Goal: Task Accomplishment & Management: Use online tool/utility

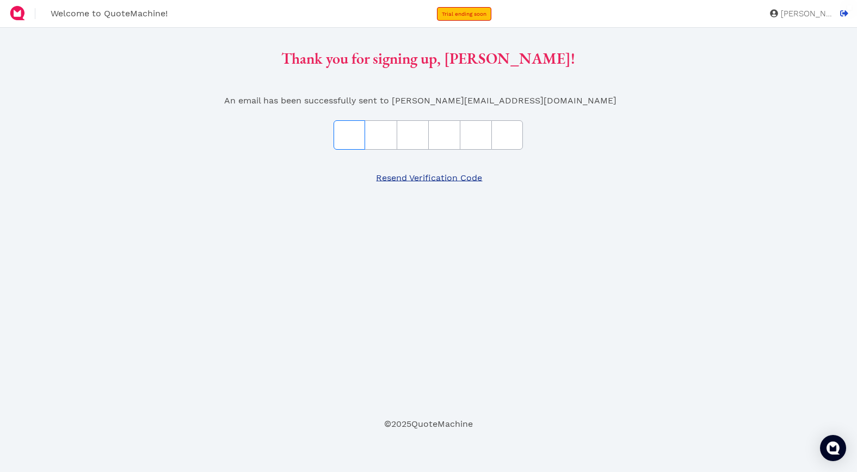
type input "E"
type input "9"
type input "1"
type input "F"
type input "7"
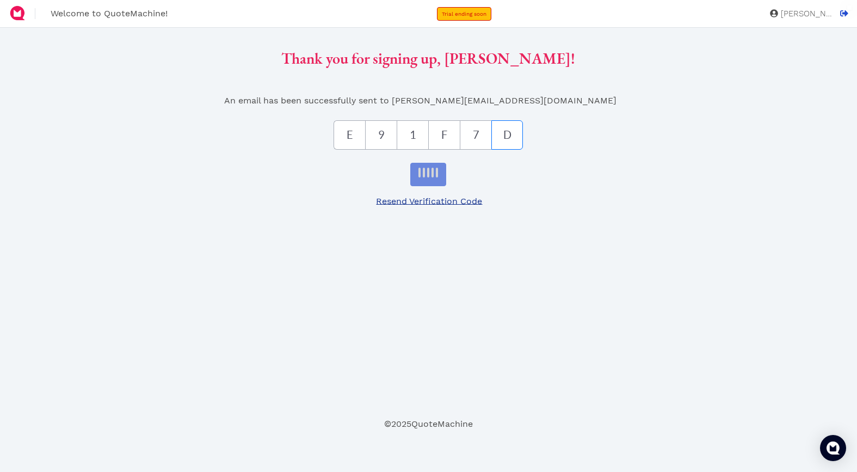
type input "D"
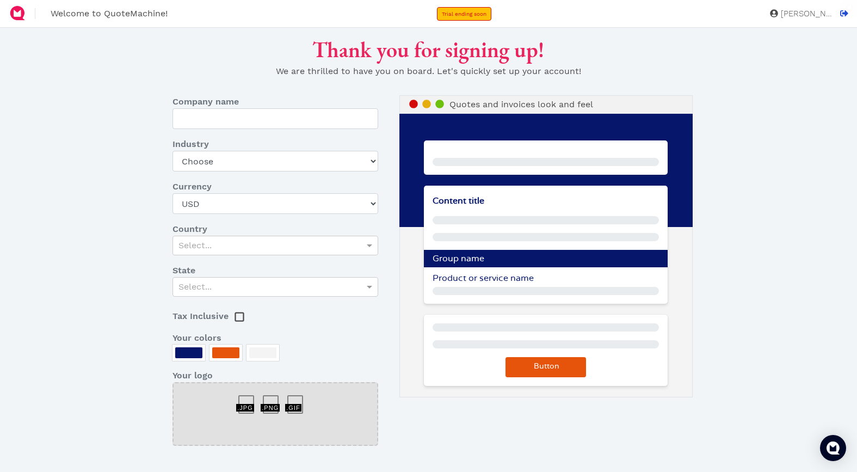
type input "The Fitness Superstore"
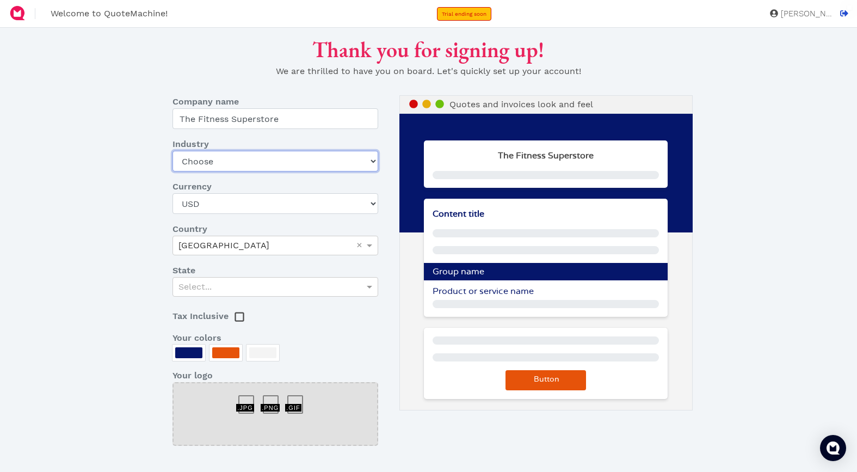
click at [226, 163] on select "Choose Art gallery Bike Books Construction (Not retail) Electronics Events Food…" at bounding box center [274, 161] width 205 height 21
select select "other-retail"
click at [172, 151] on select "Choose Art gallery Bike Books Construction (Not retail) Electronics Events Food…" at bounding box center [274, 161] width 205 height 21
click at [247, 288] on div "Select..." at bounding box center [275, 287] width 204 height 19
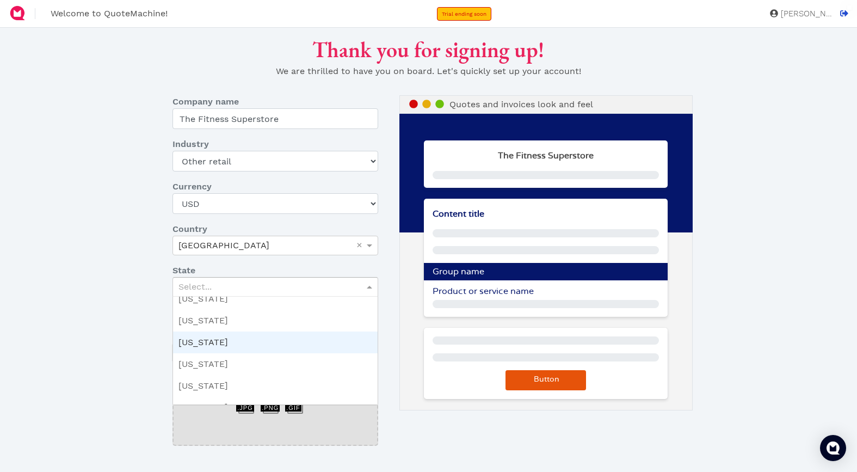
scroll to position [653, 0]
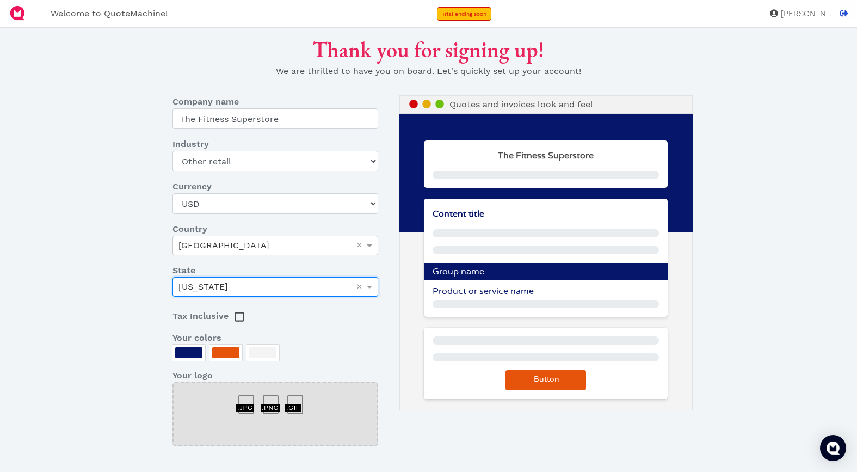
click at [119, 263] on div "Thank you for signing up! We are thrilled to have you on board. Let's quickly s…" at bounding box center [428, 284] width 704 height 496
click at [181, 352] on div at bounding box center [188, 352] width 27 height 11
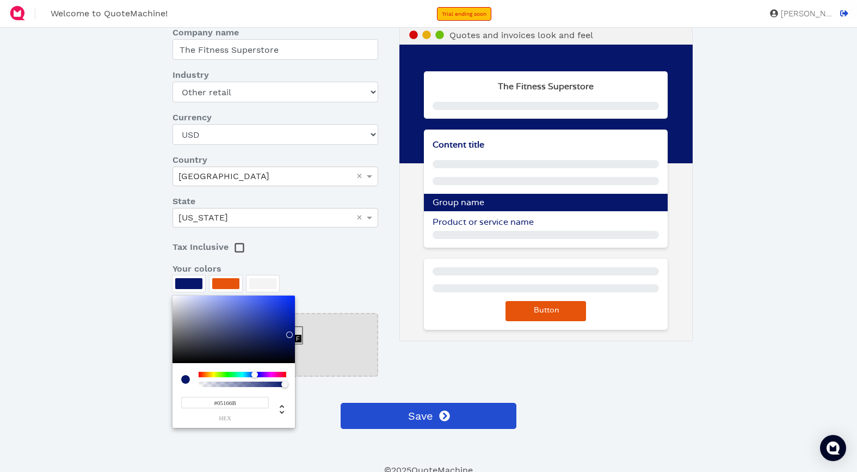
scroll to position [71, 0]
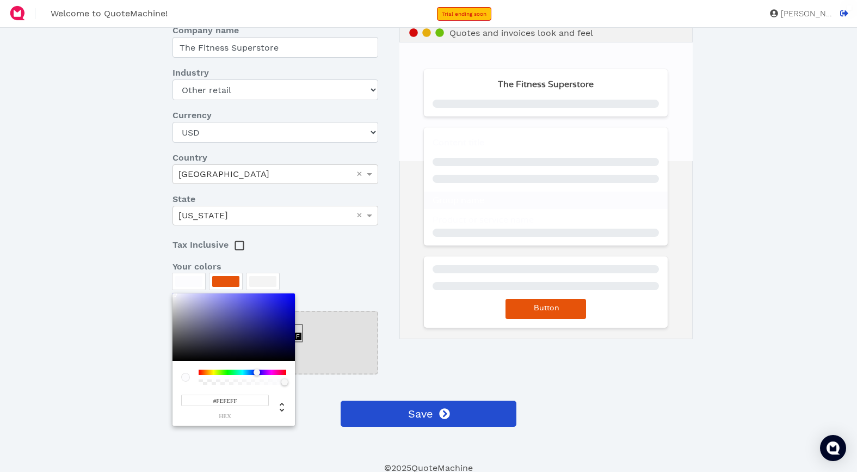
type input "#FFFFFF"
drag, startPoint x: 175, startPoint y: 297, endPoint x: 168, endPoint y: 289, distance: 10.0
click at [172, 293] on div "#FFFFFF hex" at bounding box center [233, 359] width 122 height 132
click at [232, 281] on div at bounding box center [428, 236] width 857 height 472
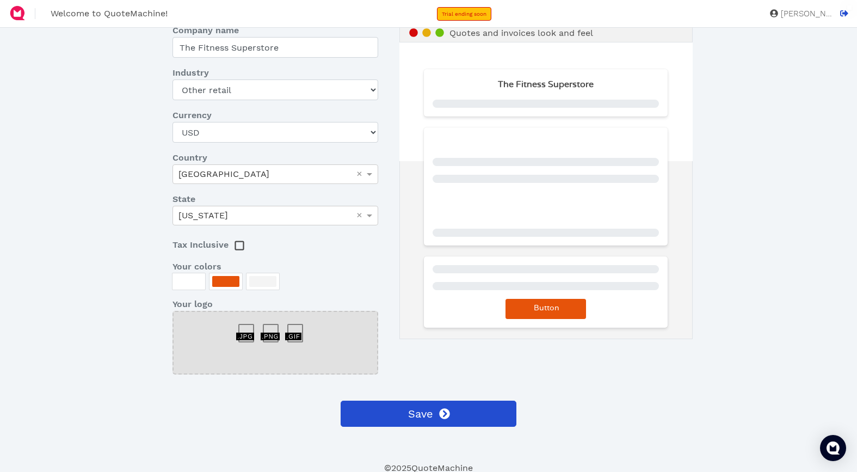
click at [220, 283] on div at bounding box center [225, 281] width 27 height 11
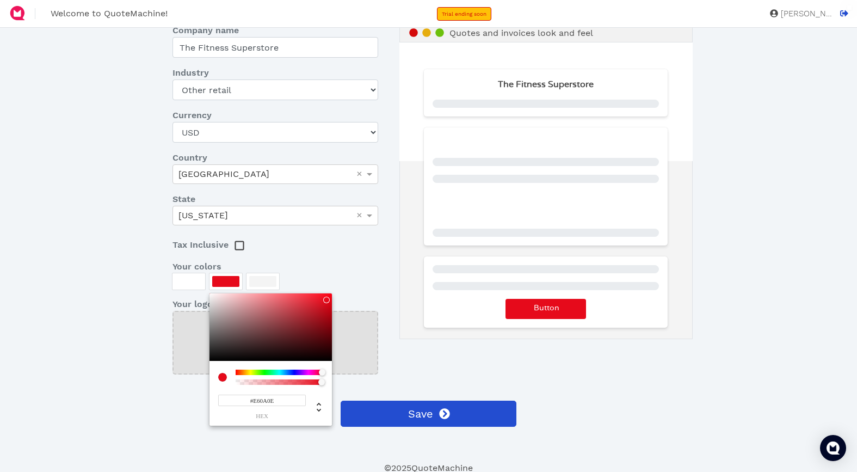
drag, startPoint x: 242, startPoint y: 373, endPoint x: 323, endPoint y: 374, distance: 81.1
click at [325, 374] on div at bounding box center [325, 372] width 7 height 7
drag, startPoint x: 280, startPoint y: 402, endPoint x: 230, endPoint y: 399, distance: 50.1
click at [230, 399] on input "#E60A0E" at bounding box center [262, 399] width 88 height 11
type input "#D10404"
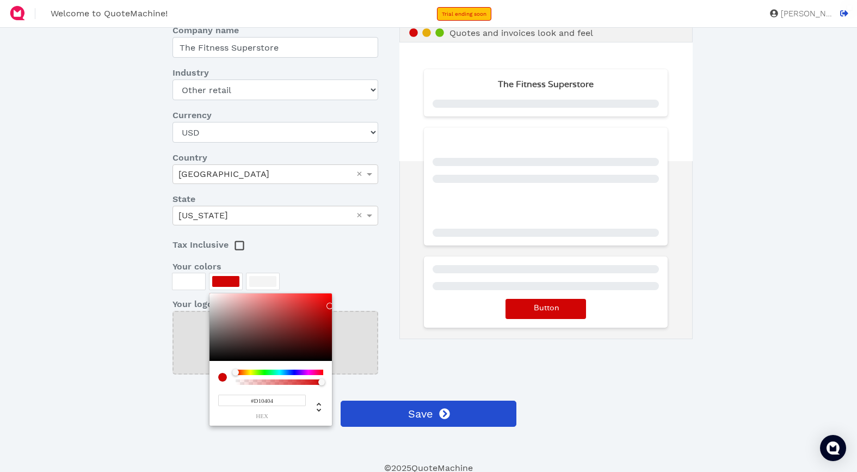
click at [95, 366] on div at bounding box center [428, 236] width 857 height 472
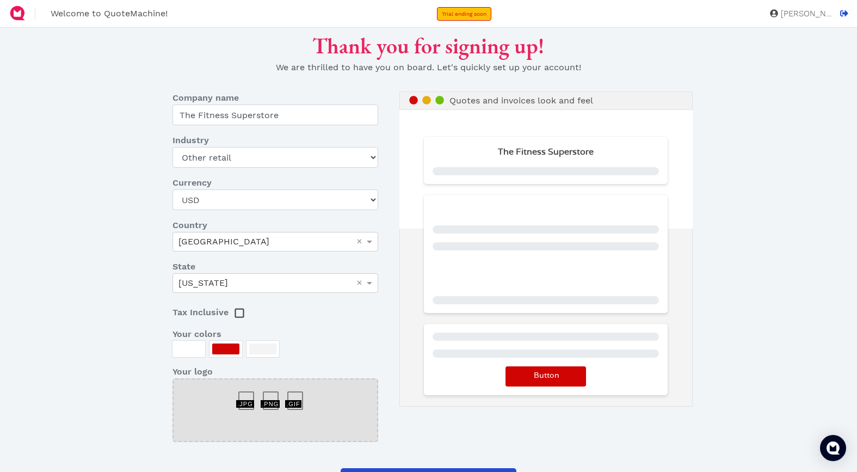
scroll to position [0, 0]
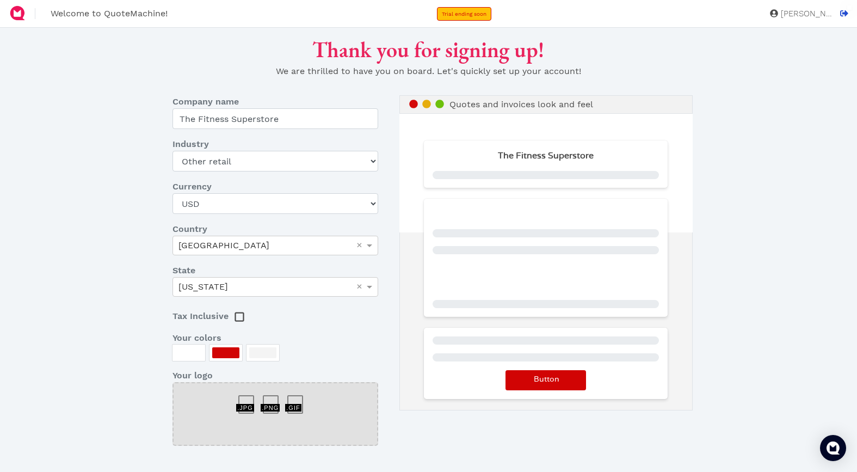
click at [191, 353] on div at bounding box center [188, 352] width 27 height 11
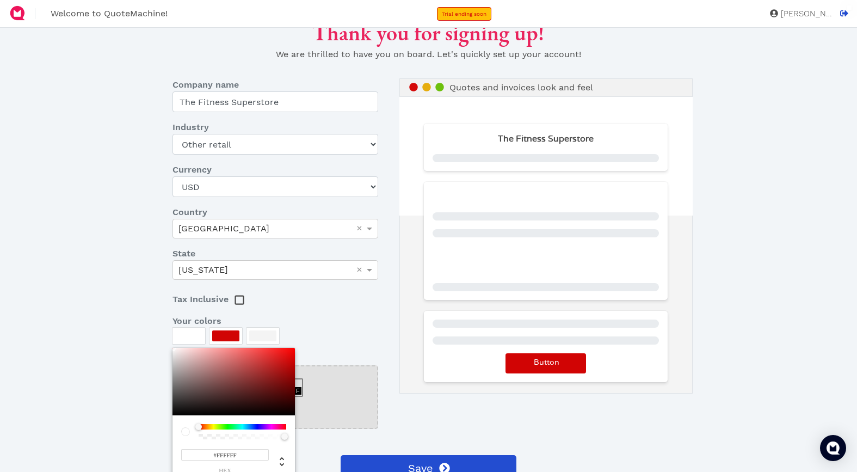
scroll to position [20, 0]
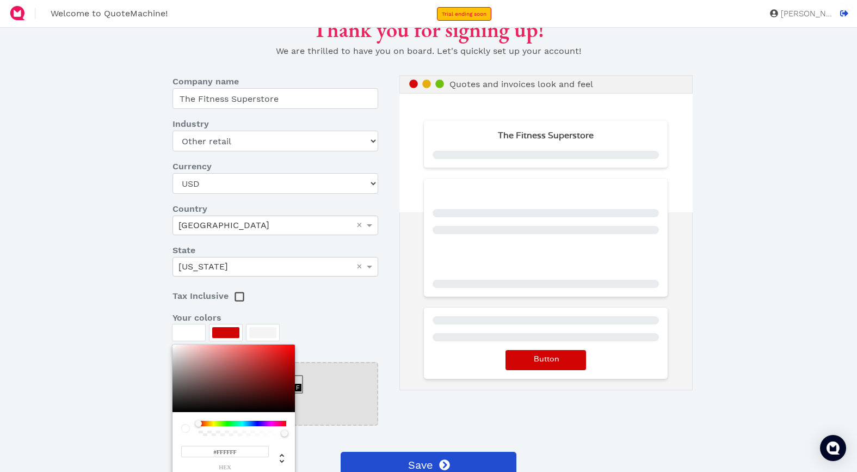
drag, startPoint x: 246, startPoint y: 450, endPoint x: 199, endPoint y: 450, distance: 47.3
click at [199, 450] on input "#FFFFFF" at bounding box center [225, 451] width 88 height 11
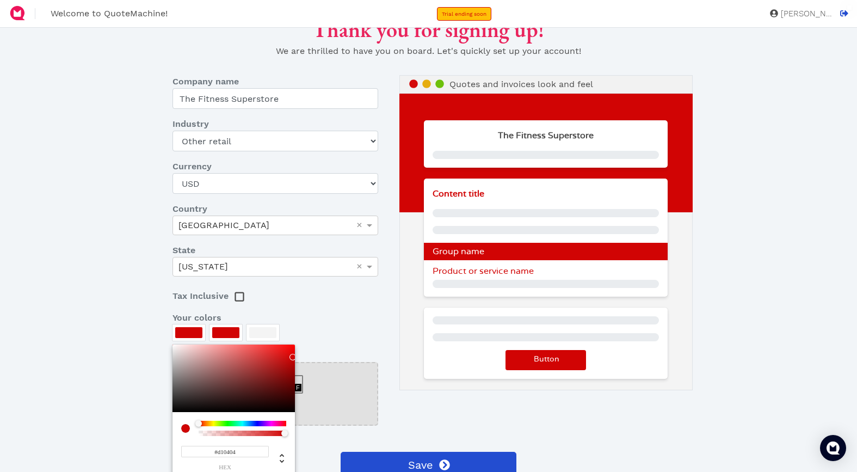
type input "#D10404"
click at [117, 372] on div at bounding box center [428, 236] width 857 height 472
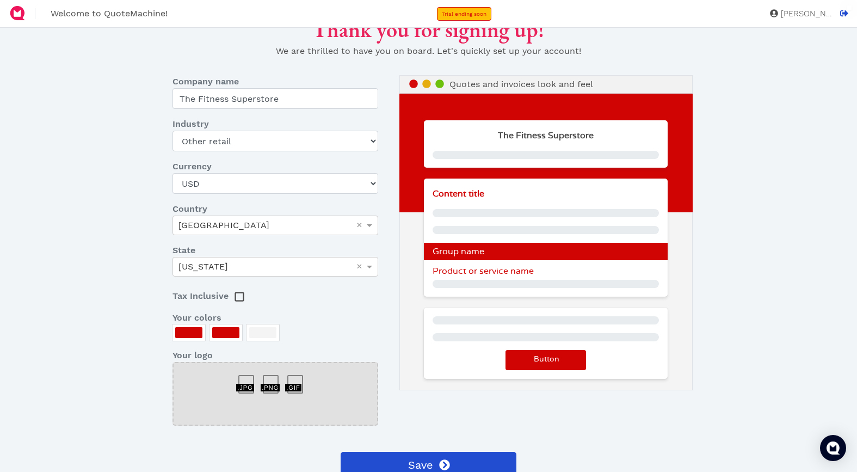
click at [258, 336] on div at bounding box center [262, 332] width 27 height 11
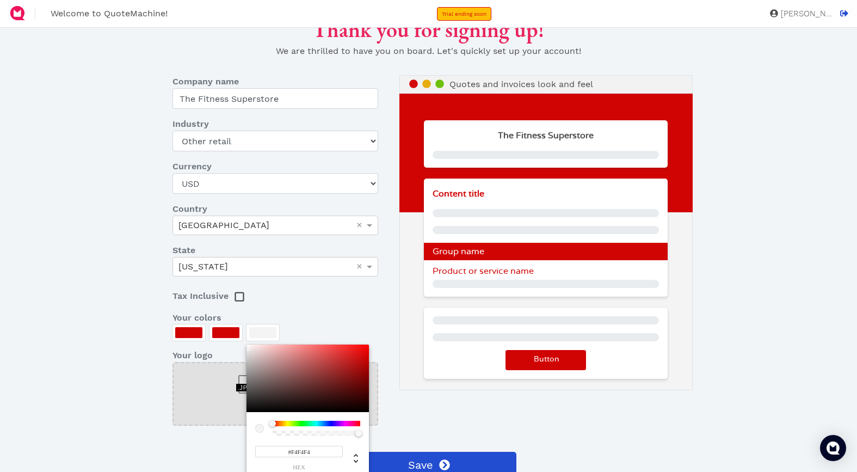
click at [312, 326] on div at bounding box center [428, 236] width 857 height 472
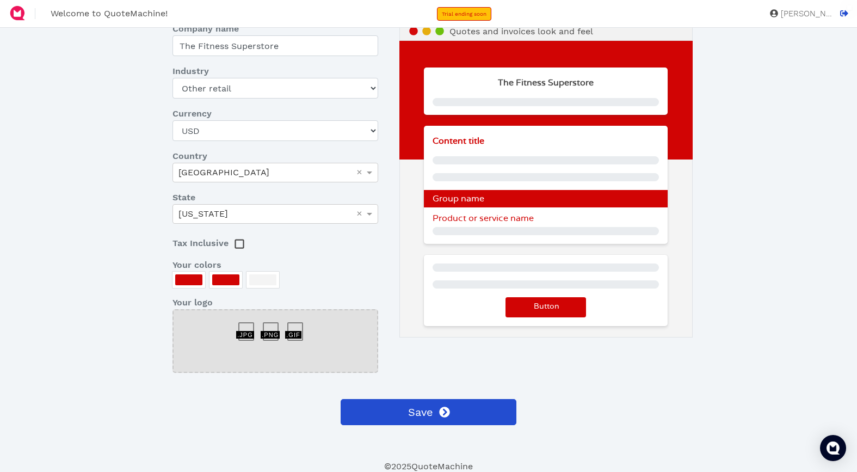
scroll to position [73, 0]
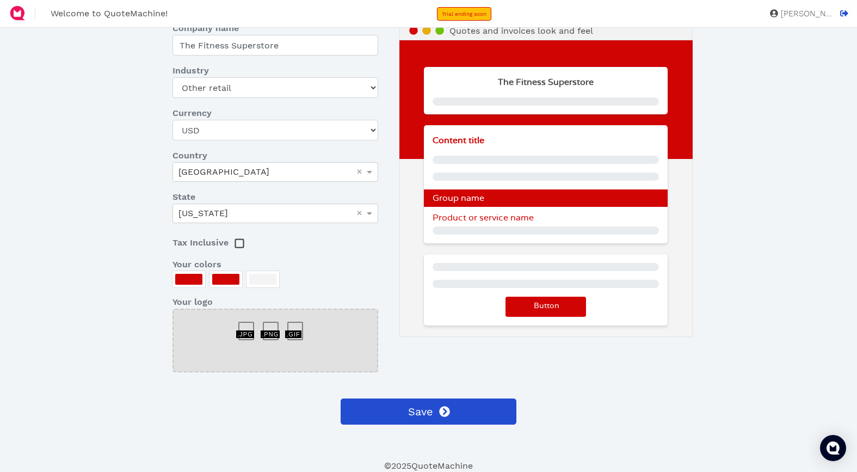
click at [266, 325] on div at bounding box center [275, 325] width 24 height 0
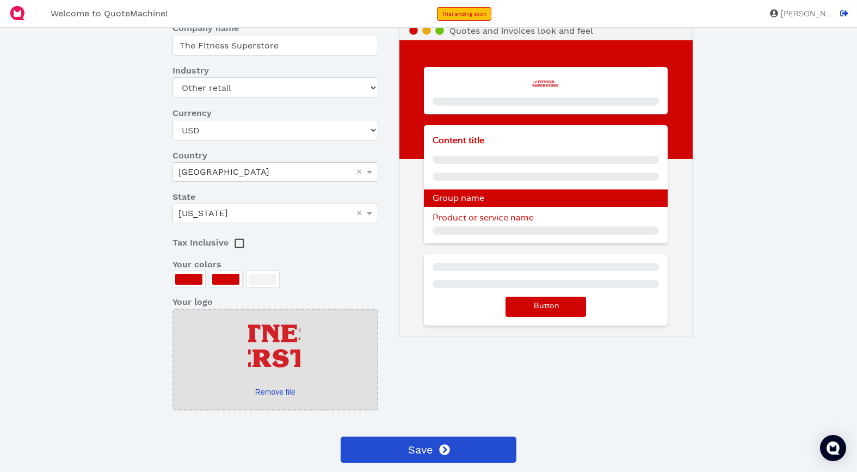
click at [275, 394] on link "Remove file" at bounding box center [275, 391] width 65 height 11
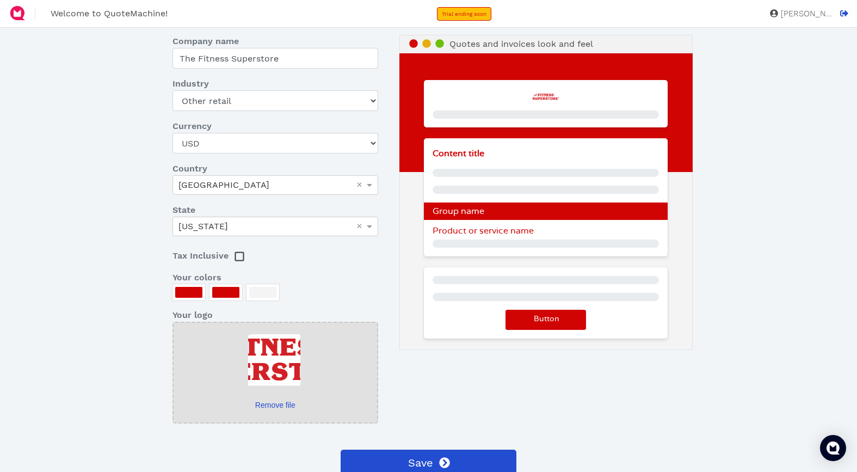
scroll to position [77, 0]
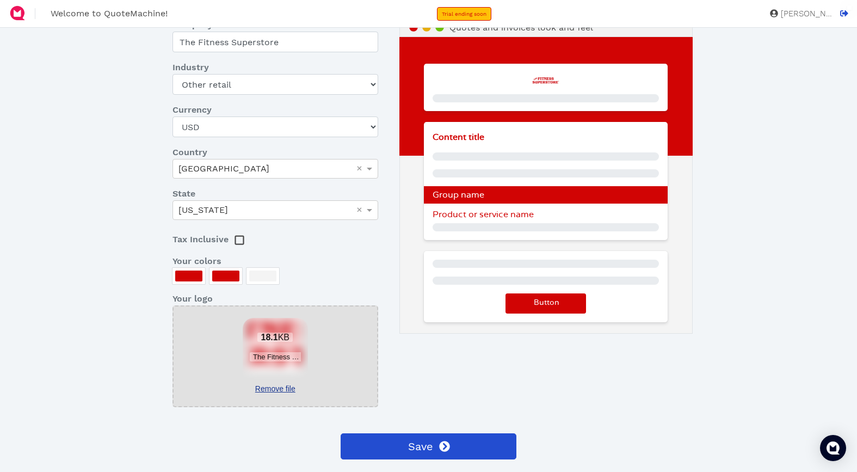
click at [269, 389] on link "Remove file" at bounding box center [275, 388] width 65 height 11
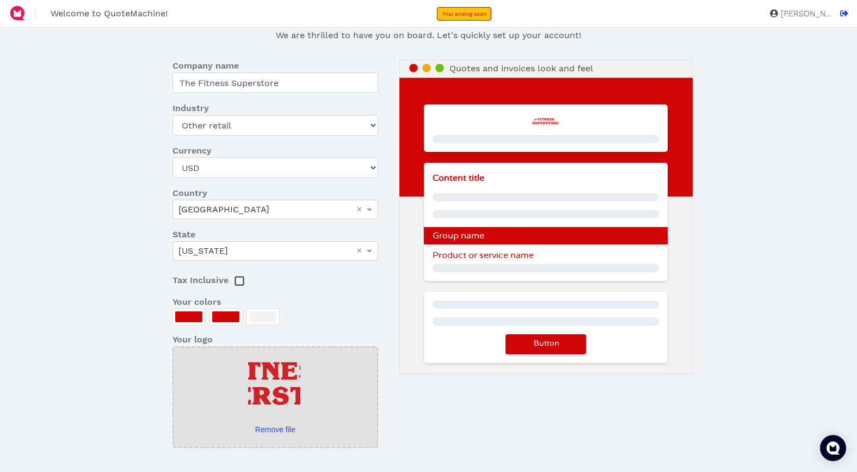
scroll to position [34, 0]
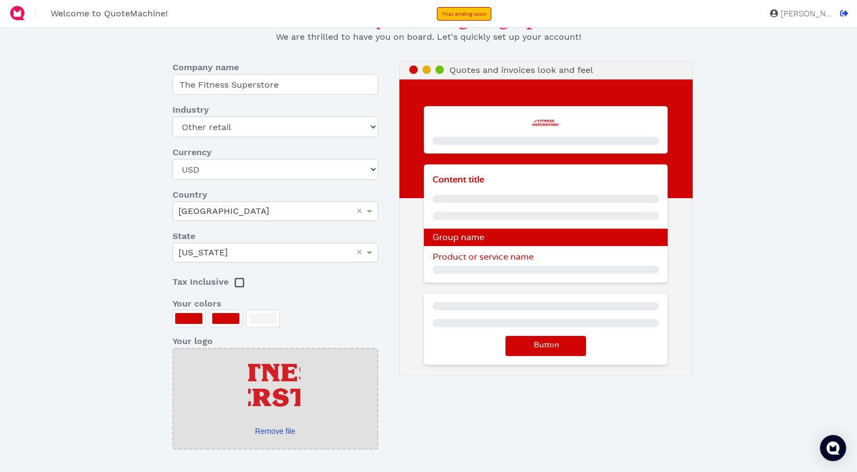
click at [226, 318] on div at bounding box center [225, 318] width 27 height 11
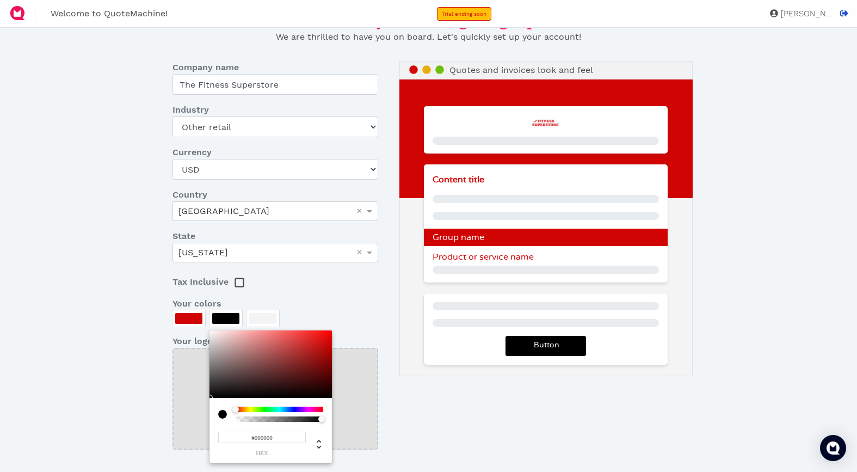
drag, startPoint x: 325, startPoint y: 385, endPoint x: 350, endPoint y: 417, distance: 40.7
click at [332, 417] on div "#000000 hex" at bounding box center [270, 396] width 122 height 132
drag, startPoint x: 248, startPoint y: 437, endPoint x: 202, endPoint y: 436, distance: 45.2
click at [209, 437] on div "#000000 hex" at bounding box center [270, 396] width 122 height 132
type input "#D10404"
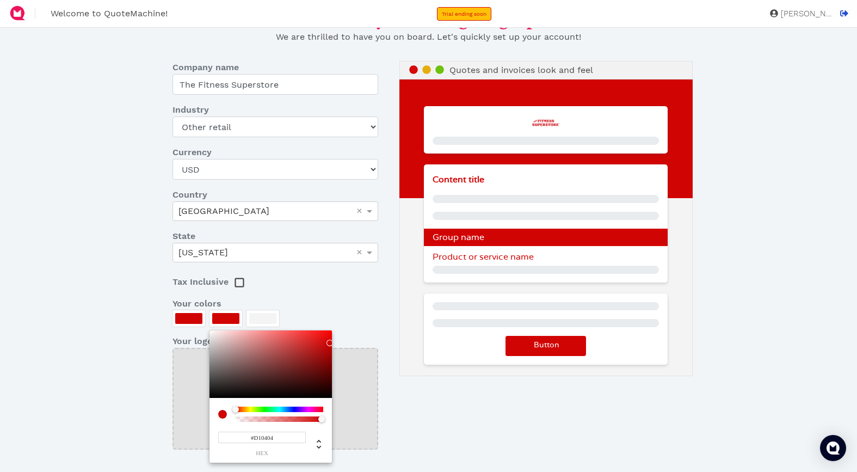
click at [494, 453] on div at bounding box center [428, 236] width 857 height 472
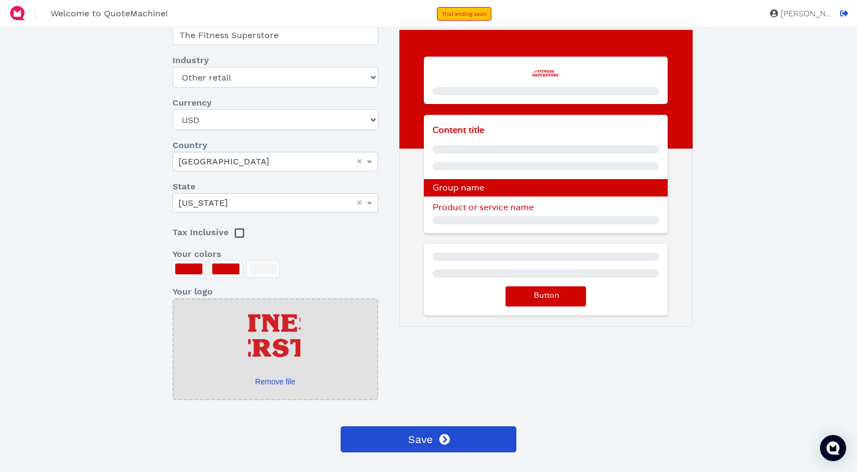
scroll to position [112, 0]
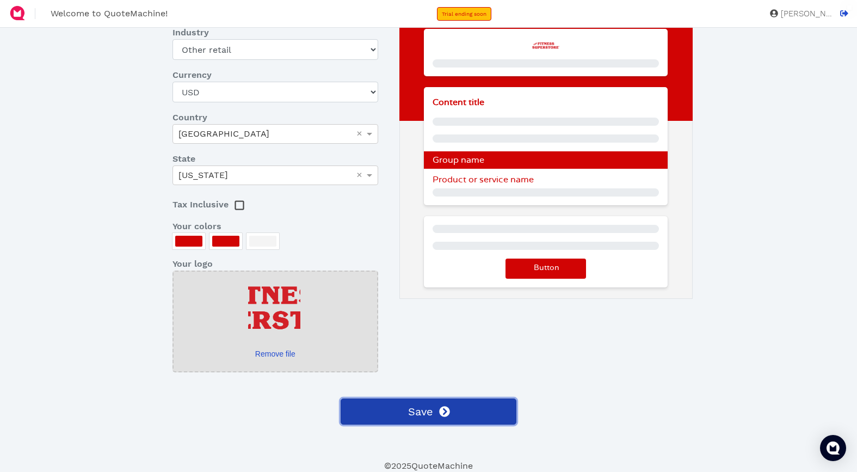
click at [434, 412] on button "Save" at bounding box center [429, 411] width 176 height 26
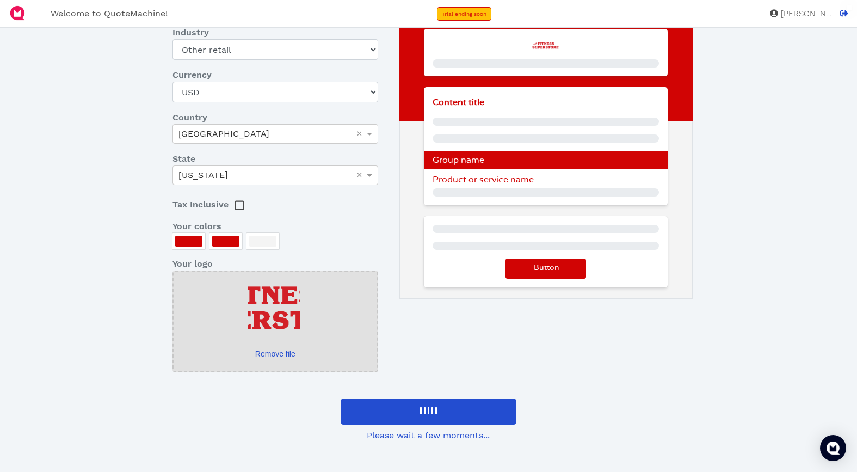
scroll to position [0, 0]
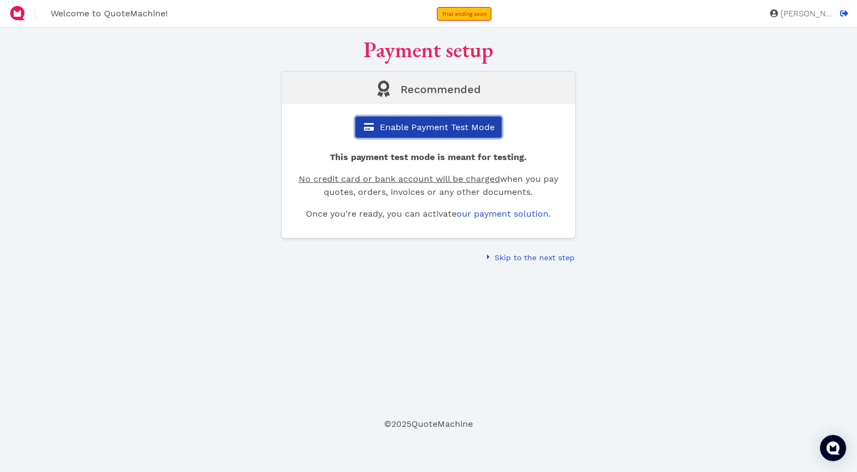
click at [422, 128] on span "Enable Payment Test Mode" at bounding box center [436, 127] width 116 height 10
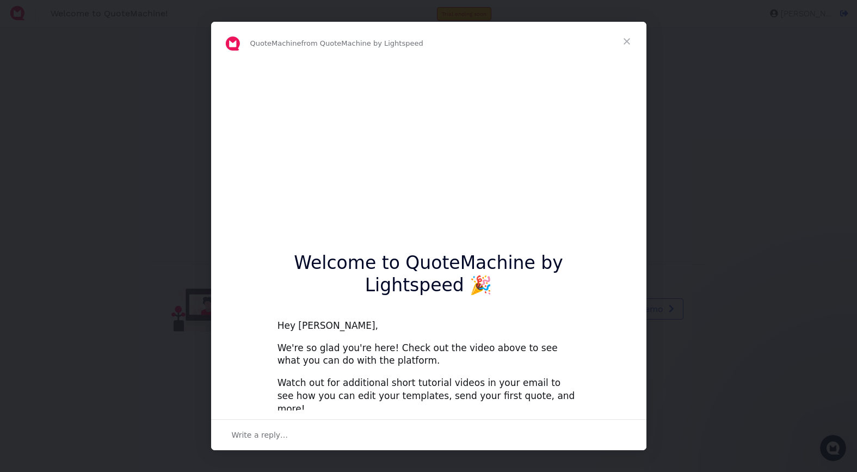
click at [625, 39] on span "Close" at bounding box center [626, 41] width 39 height 39
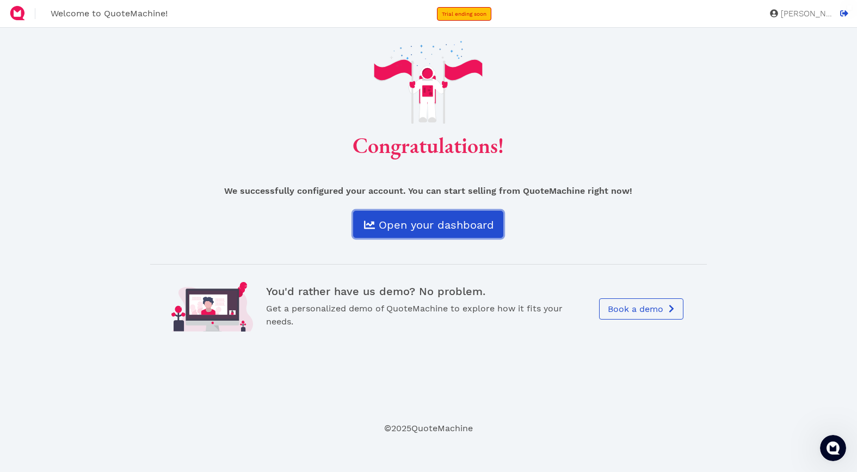
click at [432, 225] on span "Open your dashboard" at bounding box center [435, 224] width 117 height 13
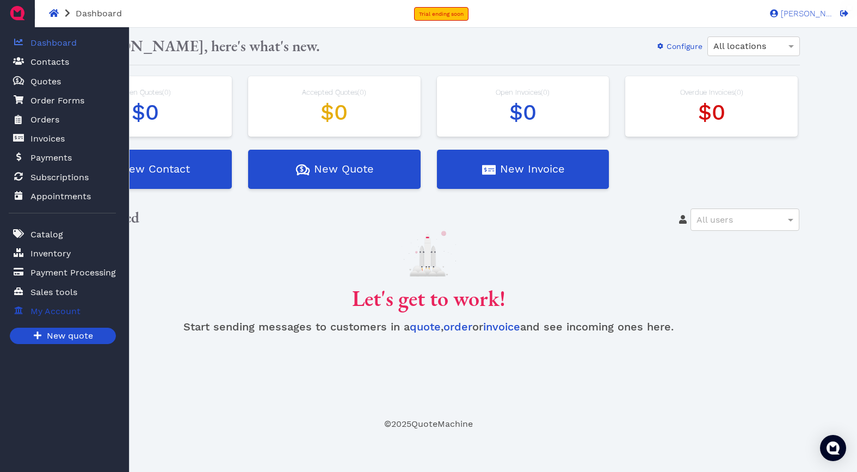
click at [50, 307] on span "My Account" at bounding box center [55, 311] width 50 height 13
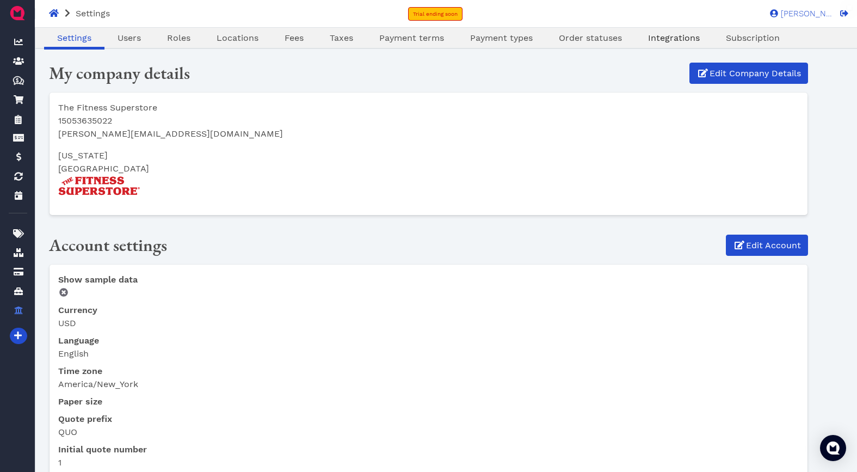
click at [679, 38] on span "Integrations" at bounding box center [674, 38] width 52 height 10
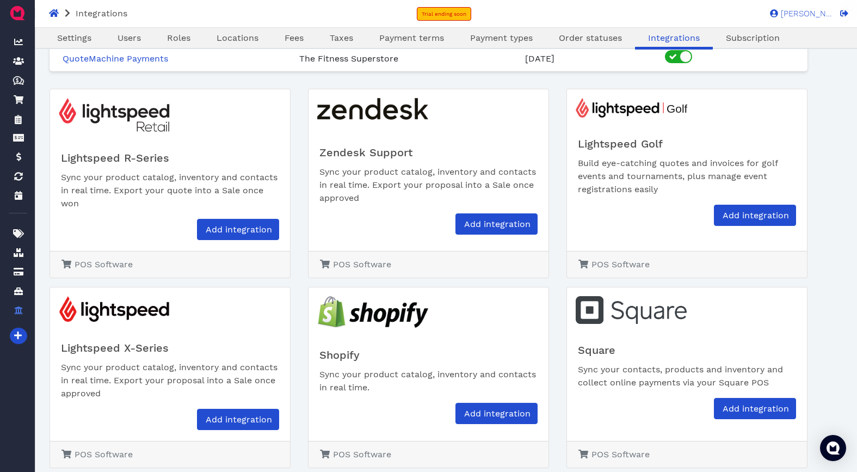
scroll to position [90, 0]
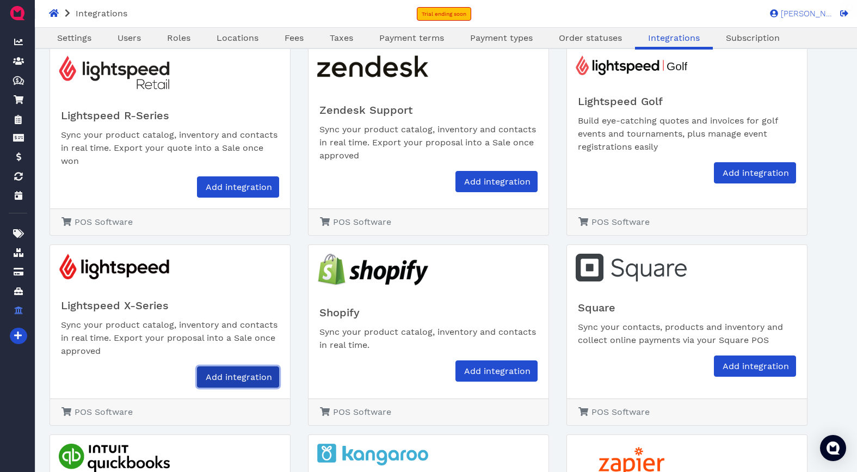
click at [238, 377] on span "Add integration" at bounding box center [238, 377] width 68 height 10
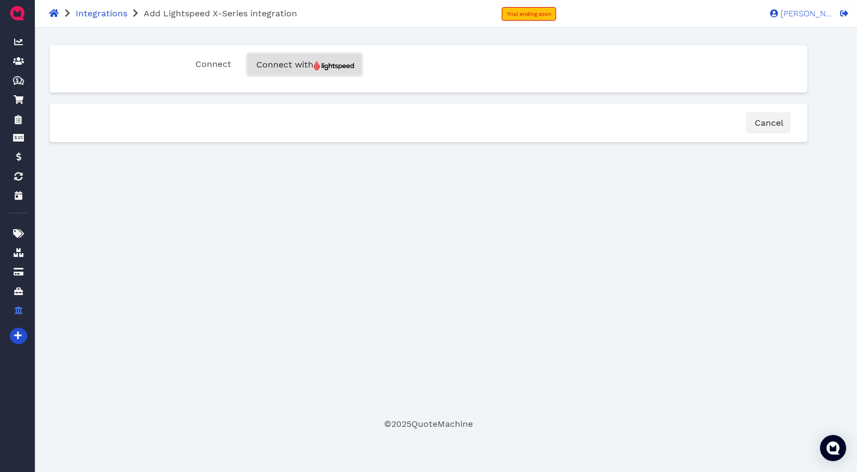
click at [304, 61] on span "Connect with" at bounding box center [305, 64] width 100 height 10
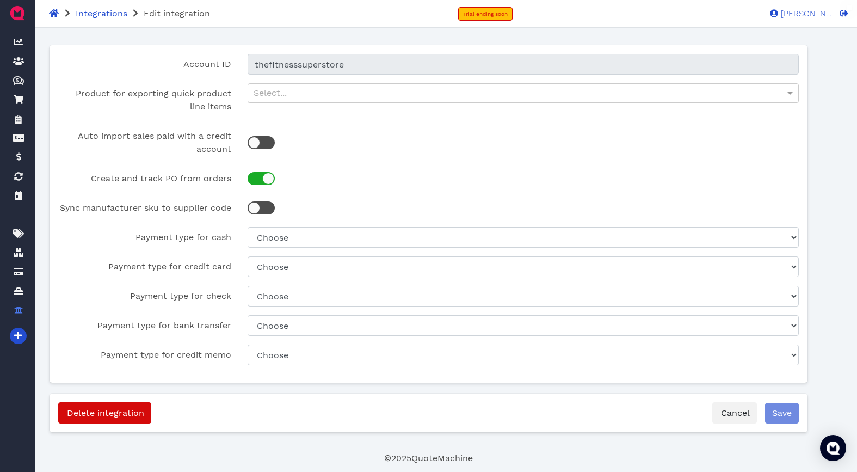
click at [318, 93] on div "Select..." at bounding box center [523, 93] width 551 height 19
click at [354, 158] on div at bounding box center [523, 143] width 568 height 34
click at [280, 93] on div "Select..." at bounding box center [523, 93] width 551 height 19
type input "Custom Line Item"
click at [360, 161] on div "Account ID thefitnesssuperstore Product for exporting quick product line items …" at bounding box center [429, 213] width 759 height 337
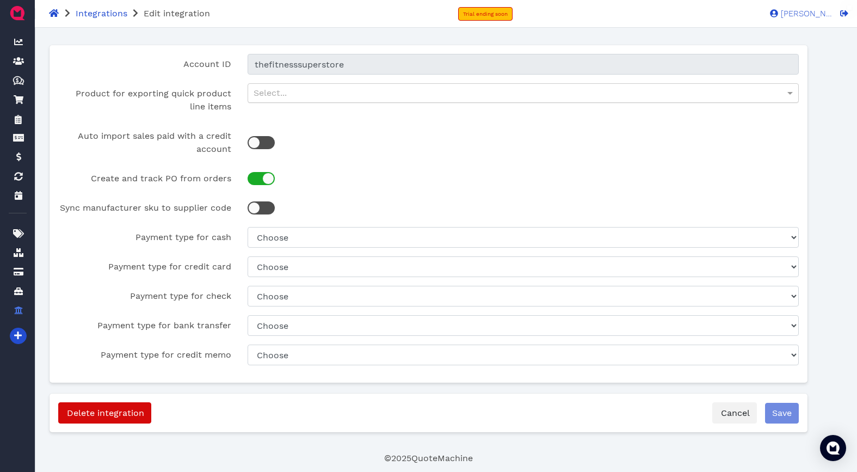
drag, startPoint x: 253, startPoint y: 141, endPoint x: 262, endPoint y: 152, distance: 14.3
click at [253, 142] on div at bounding box center [254, 143] width 12 height 12
checkbox input "true"
click at [253, 208] on div at bounding box center [254, 208] width 12 height 12
checkbox input "true"
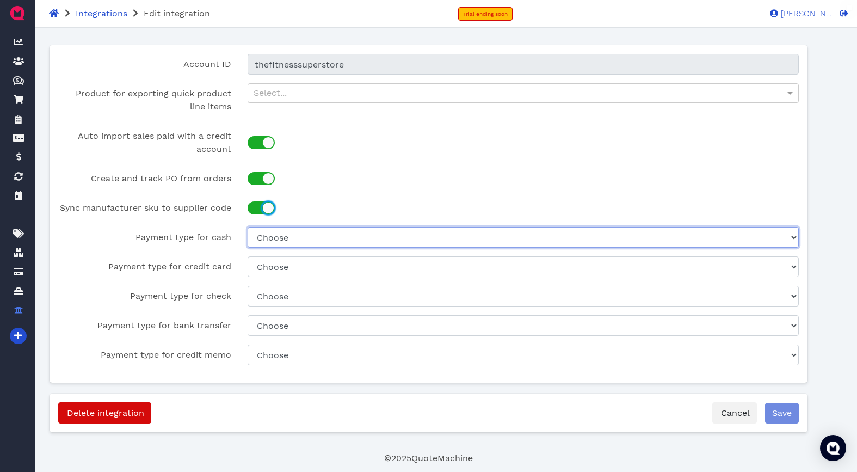
click at [288, 237] on select "Choose Xero Credit Note Credit Card Payment Cash ABQ Cash EP Xero" at bounding box center [524, 237] width 552 height 21
select select "8e7032da-7791-4a60-9147-19d156eccc14"
click at [248, 227] on select "Choose Xero Credit Note Credit Card Payment Cash ABQ Cash EP Xero" at bounding box center [524, 237] width 552 height 21
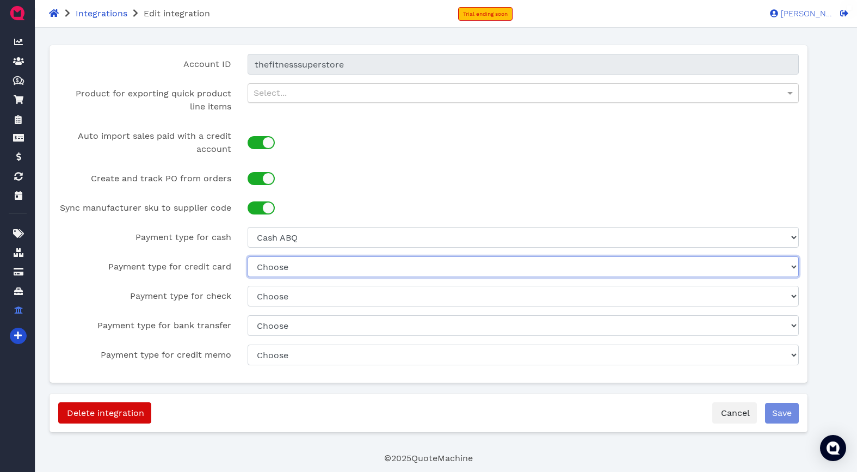
click at [282, 270] on select "Choose Xero Credit Note Credit Card Payment Cash ABQ Cash EP Xero" at bounding box center [524, 266] width 552 height 21
select select "2bb44e73-d52a-4ba9-9646-d929e3fa423e"
click at [248, 256] on select "Choose Xero Credit Note Credit Card Payment Cash ABQ Cash EP Xero" at bounding box center [524, 266] width 552 height 21
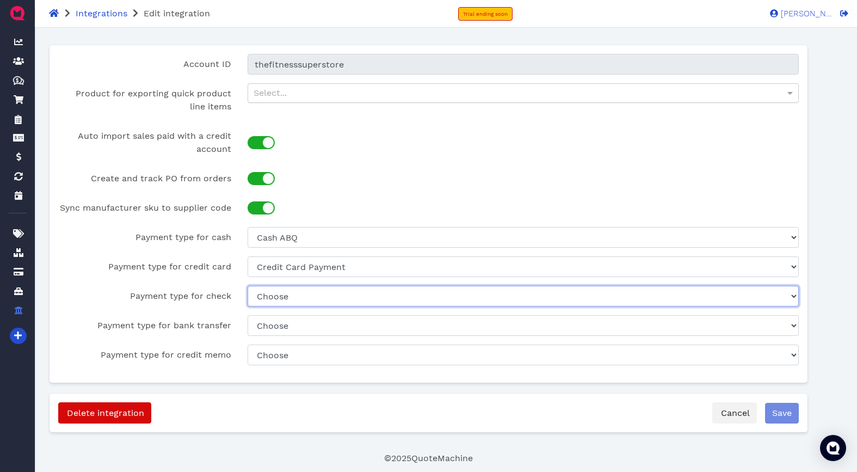
click at [282, 296] on select "Choose Xero Credit Note Credit Card Payment Cash ABQ Cash EP Xero" at bounding box center [524, 296] width 552 height 21
select select "171226a6-5c44-4fc7-968a-67b4a0c904d4"
click at [248, 286] on select "Choose Xero Credit Note Credit Card Payment Cash ABQ Cash EP Xero" at bounding box center [524, 296] width 552 height 21
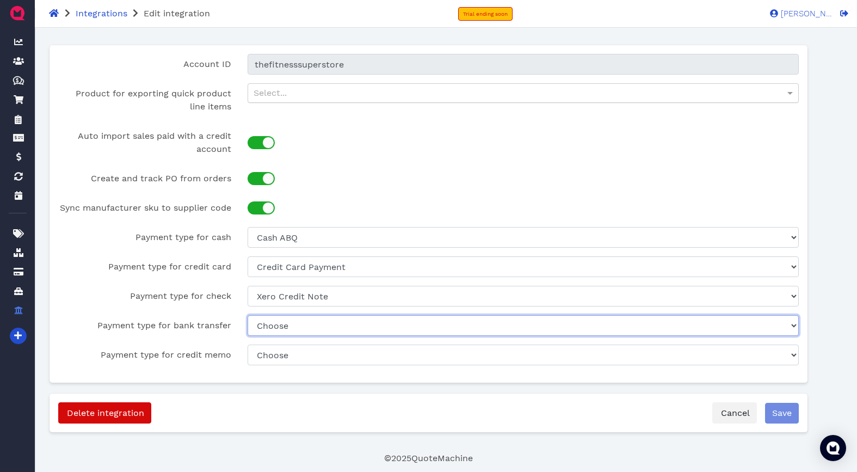
click at [292, 326] on select "Choose Xero Credit Note Credit Card Payment Cash ABQ Cash EP Xero" at bounding box center [524, 325] width 552 height 21
select select "171226a6-5c44-4fc7-968a-67b4a0c904d4"
click at [248, 315] on select "Choose Xero Credit Note Credit Card Payment Cash ABQ Cash EP Xero" at bounding box center [524, 325] width 552 height 21
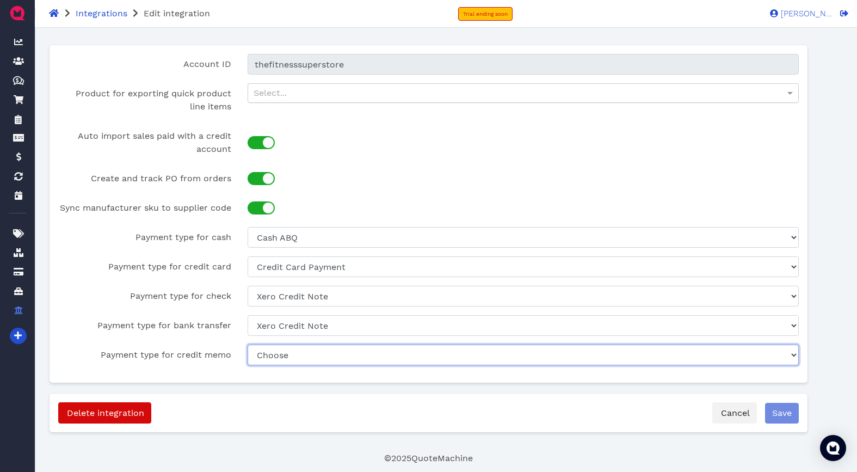
click at [289, 350] on select "Choose Xero Credit Note Credit Card Payment Cash ABQ Cash EP Xero" at bounding box center [524, 354] width 552 height 21
select select "171226a6-5c44-4fc7-968a-67b4a0c904d4"
click at [248, 344] on select "Choose Xero Credit Note Credit Card Payment Cash ABQ Cash EP Xero" at bounding box center [524, 354] width 552 height 21
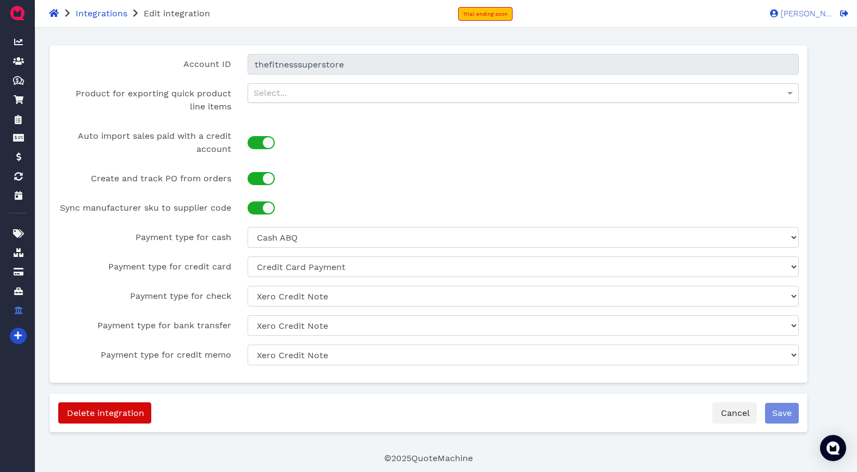
click at [352, 95] on div "Select..." at bounding box center [523, 93] width 551 height 19
click at [325, 115] on div "Type to search" at bounding box center [523, 114] width 551 height 22
click at [329, 120] on div "Type to search" at bounding box center [523, 114] width 551 height 22
drag, startPoint x: 298, startPoint y: 93, endPoint x: 227, endPoint y: 89, distance: 70.8
click at [227, 89] on div "Product for exporting quick product line items custom custom Type to search" at bounding box center [428, 100] width 757 height 34
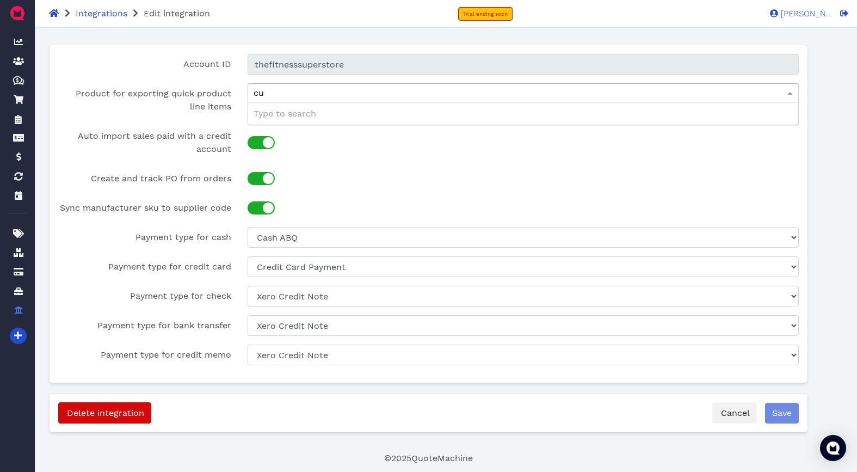
type input "c"
drag, startPoint x: 334, startPoint y: 170, endPoint x: 317, endPoint y: 146, distance: 30.0
click at [334, 170] on div at bounding box center [523, 178] width 568 height 21
click at [282, 90] on div "Select..." at bounding box center [523, 93] width 551 height 19
type input "custom line item"
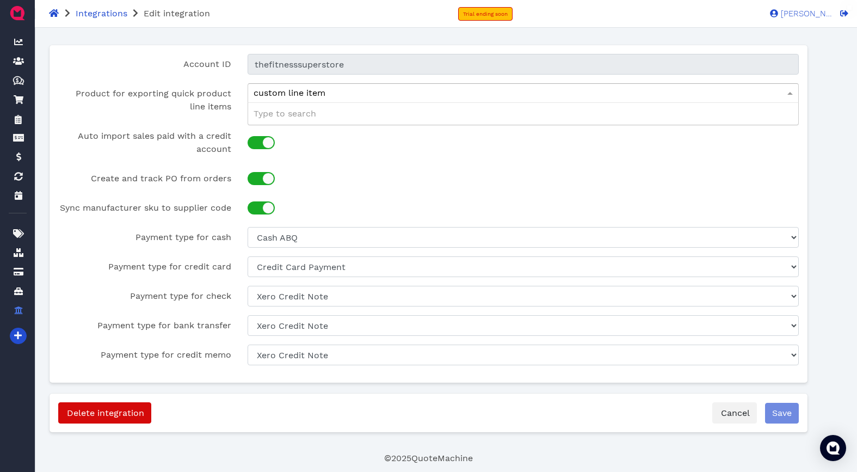
drag, startPoint x: 412, startPoint y: 121, endPoint x: 423, endPoint y: 172, distance: 52.4
click at [412, 122] on div "Type to search" at bounding box center [523, 114] width 551 height 22
click at [344, 175] on div at bounding box center [523, 178] width 568 height 21
